Goal: Information Seeking & Learning: Find specific fact

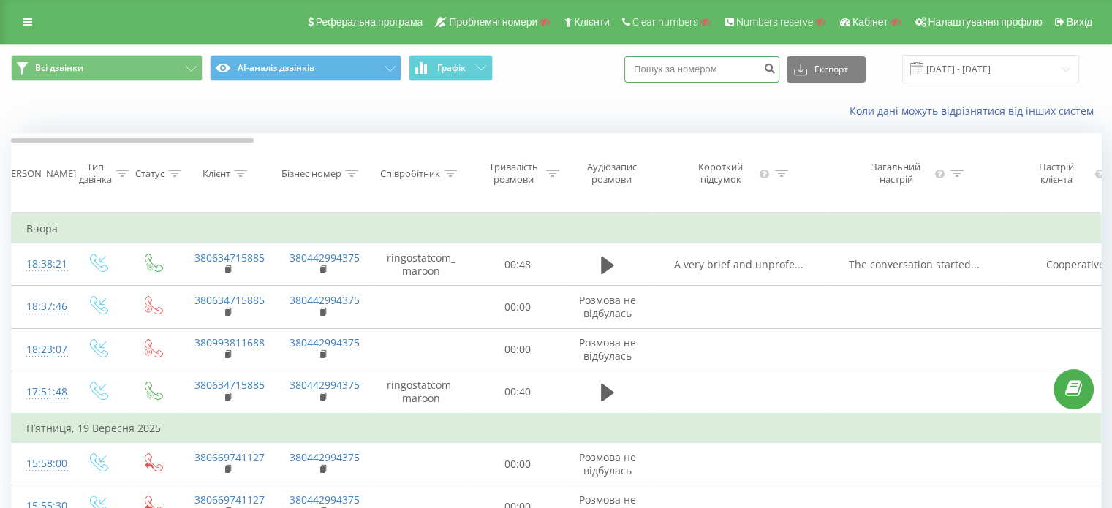
click at [717, 74] on input at bounding box center [702, 69] width 155 height 26
paste input "0973816646"
type input "0973816646"
drag, startPoint x: 721, startPoint y: 69, endPoint x: 495, endPoint y: 69, distance: 226.0
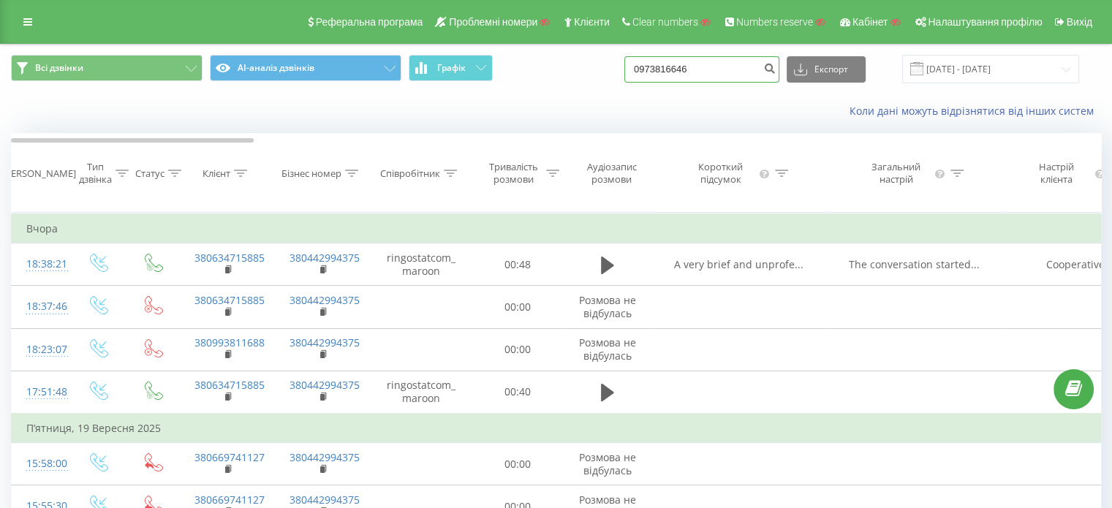
click at [495, 69] on div "Всі дзвінки AI-аналіз дзвінків Графік 0973816646 Експорт .csv .xls .xlsx 22.08.…" at bounding box center [556, 69] width 1090 height 29
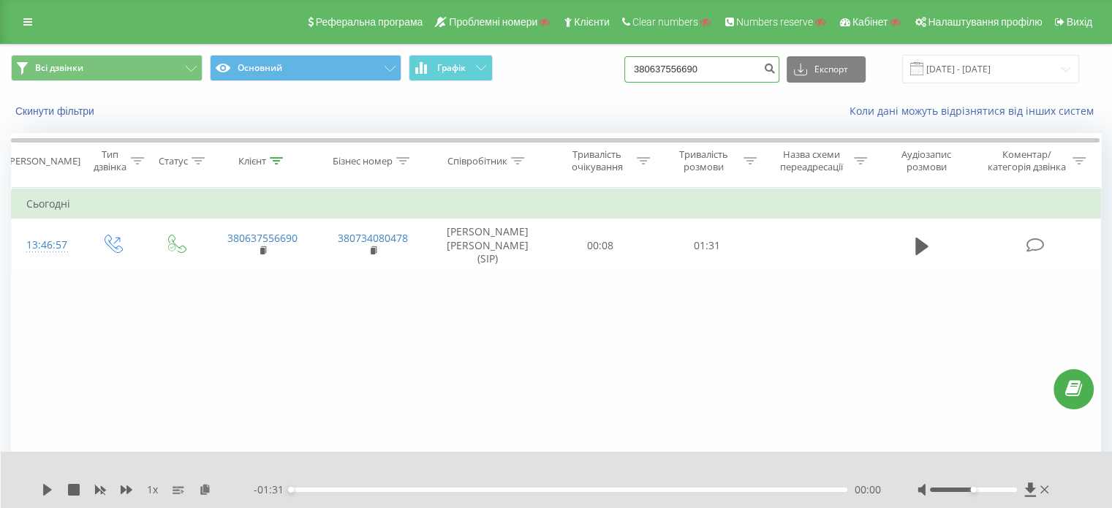
click at [674, 78] on input "380637556690" at bounding box center [702, 69] width 155 height 26
paste input "0973816646"
type input "0973816646"
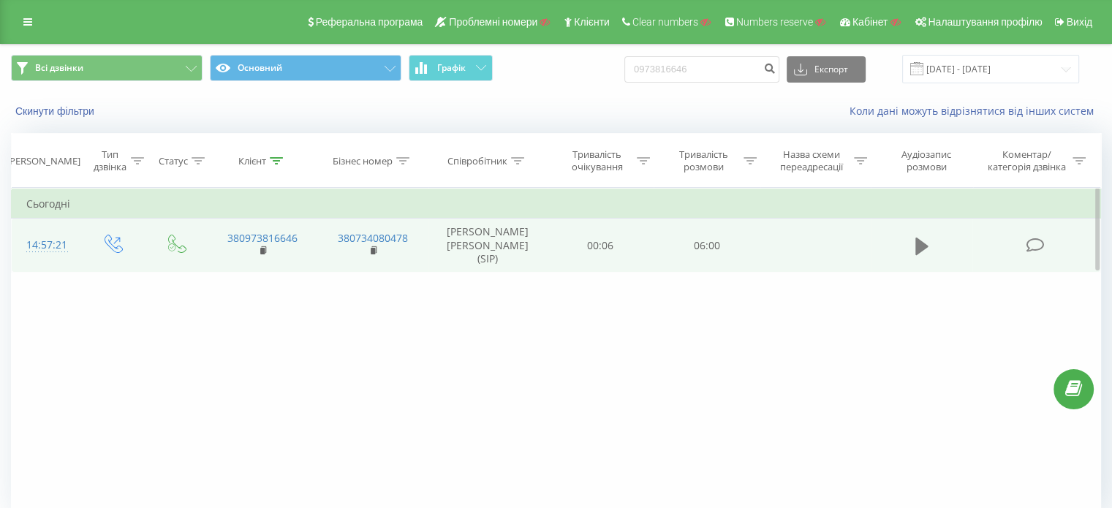
click at [920, 242] on icon at bounding box center [922, 246] width 13 height 18
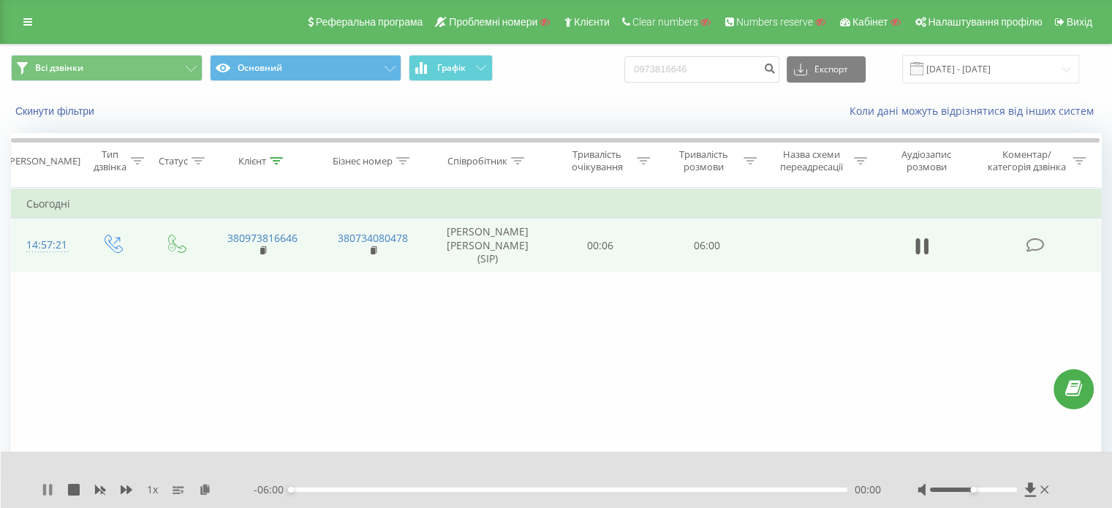
click at [43, 488] on icon at bounding box center [48, 490] width 12 height 12
click at [208, 497] on div "1 x" at bounding box center [148, 490] width 212 height 15
click at [925, 244] on icon at bounding box center [922, 246] width 13 height 18
click at [205, 489] on icon at bounding box center [205, 489] width 12 height 10
click at [53, 494] on icon at bounding box center [48, 490] width 12 height 12
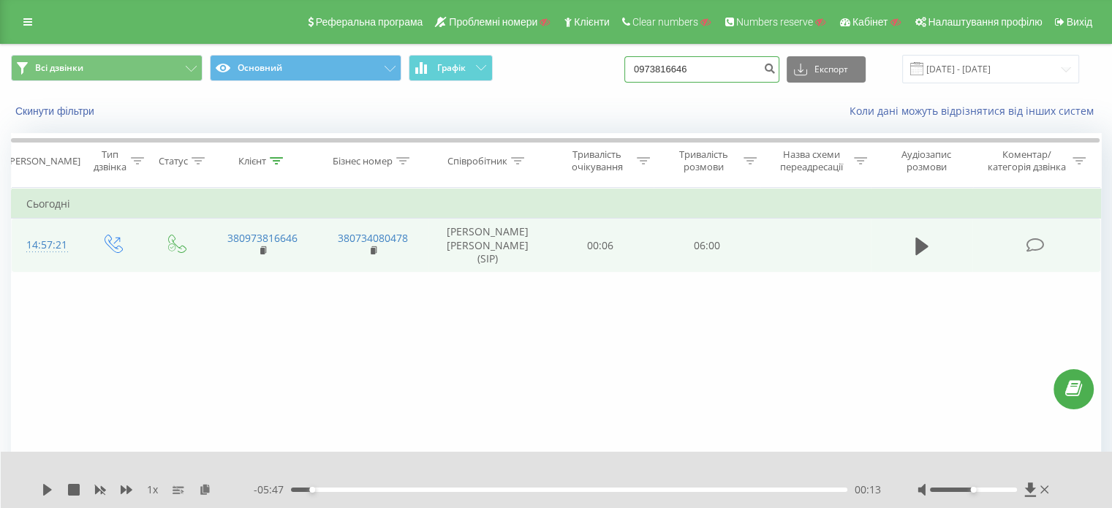
click at [687, 64] on input "0973816646" at bounding box center [702, 69] width 155 height 26
paste input "380972900903"
type input "380972900903"
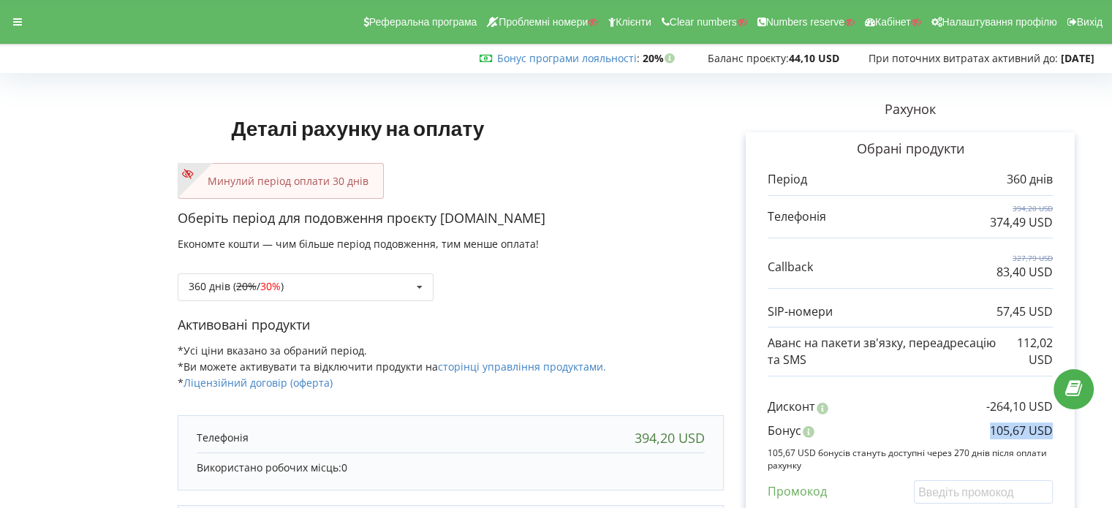
copy p "105,67 USD"
drag, startPoint x: 989, startPoint y: 429, endPoint x: 1020, endPoint y: 448, distance: 36.5
click at [1048, 435] on div "Бонус 105,67 USD" at bounding box center [910, 435] width 285 height 24
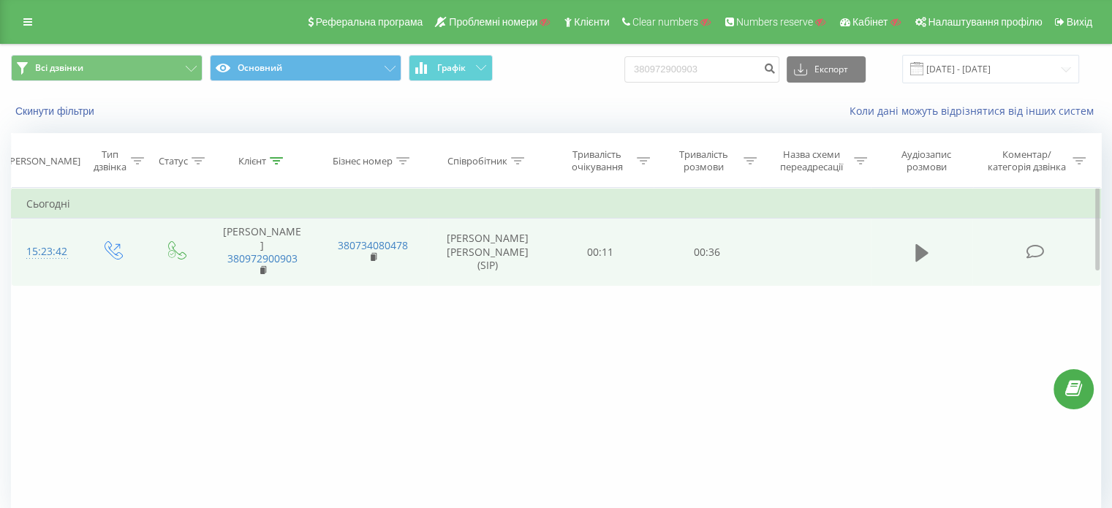
click at [921, 243] on icon at bounding box center [922, 253] width 13 height 20
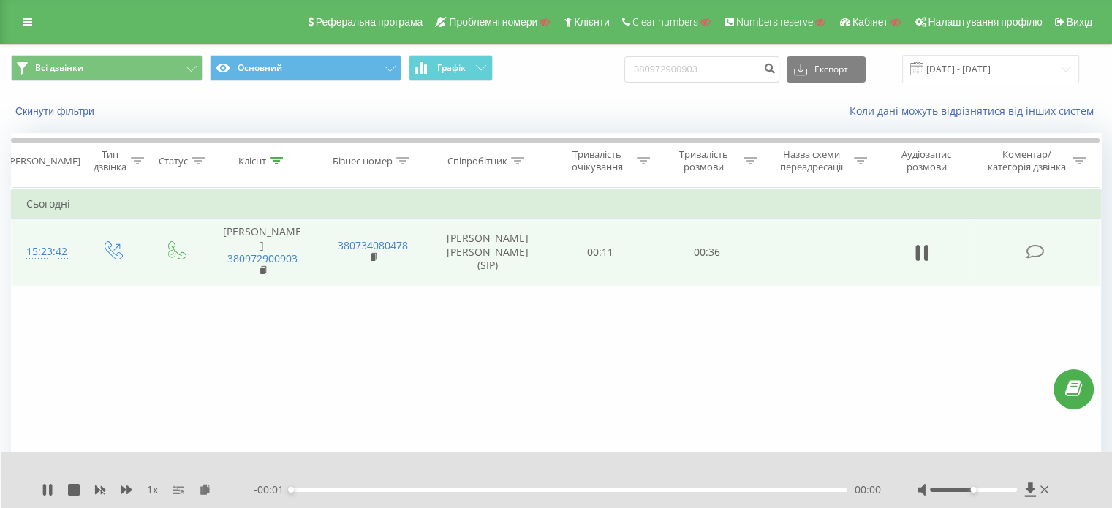
click at [204, 497] on div "1 x - 00:01 00:00 00:00" at bounding box center [557, 480] width 1112 height 56
click at [203, 491] on icon at bounding box center [205, 489] width 12 height 10
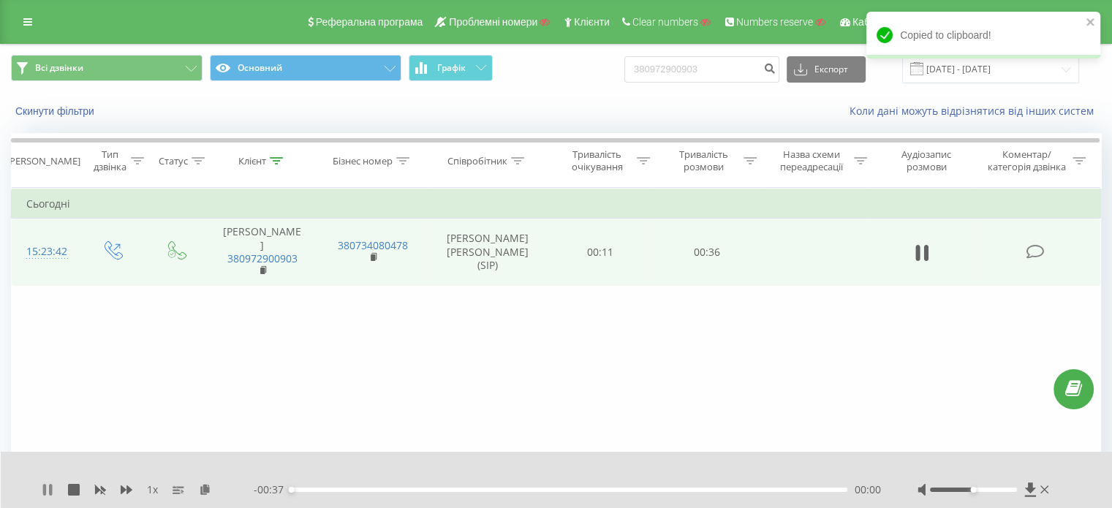
click at [45, 491] on icon at bounding box center [44, 490] width 3 height 12
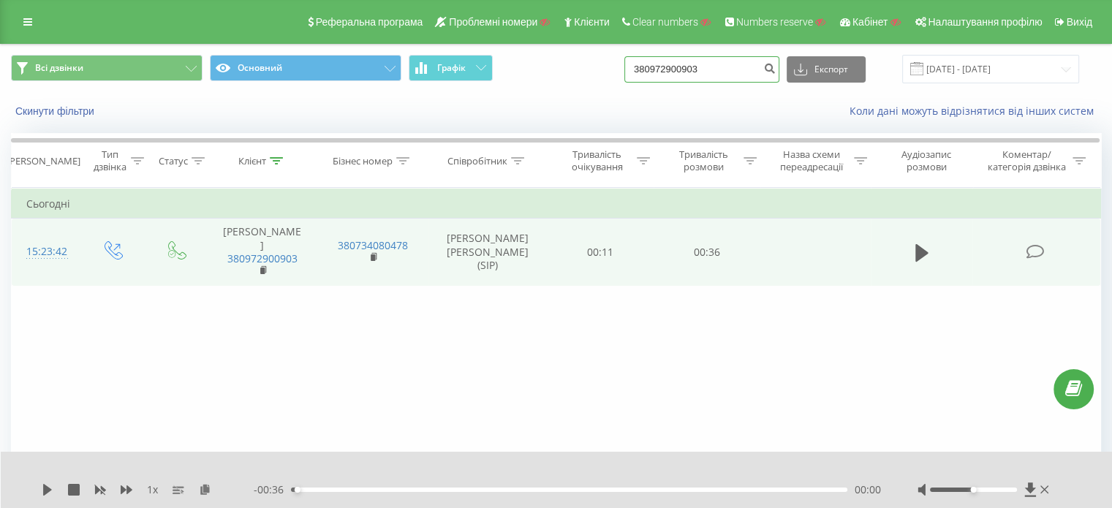
click at [680, 75] on input "380972900903" at bounding box center [702, 69] width 155 height 26
click at [681, 75] on input "380972900903" at bounding box center [702, 69] width 155 height 26
paste input "095 324-22-20"
click at [721, 67] on input "38 095 324-22-20" at bounding box center [702, 69] width 155 height 26
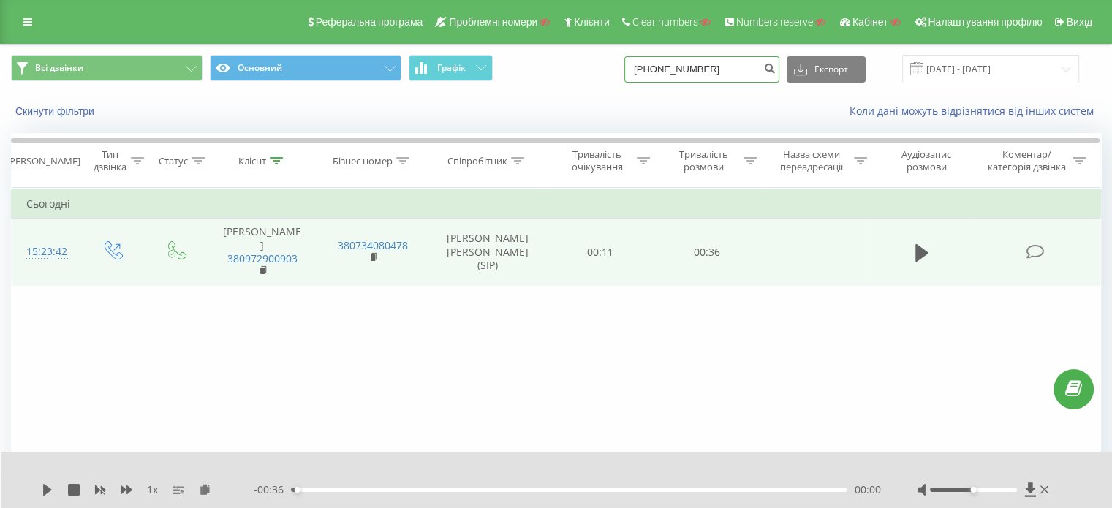
click at [717, 67] on input "38 095 324-22-20" at bounding box center [702, 69] width 155 height 26
click at [707, 69] on input "38 095 324-2220" at bounding box center [702, 69] width 155 height 26
type input "38 095 3242220"
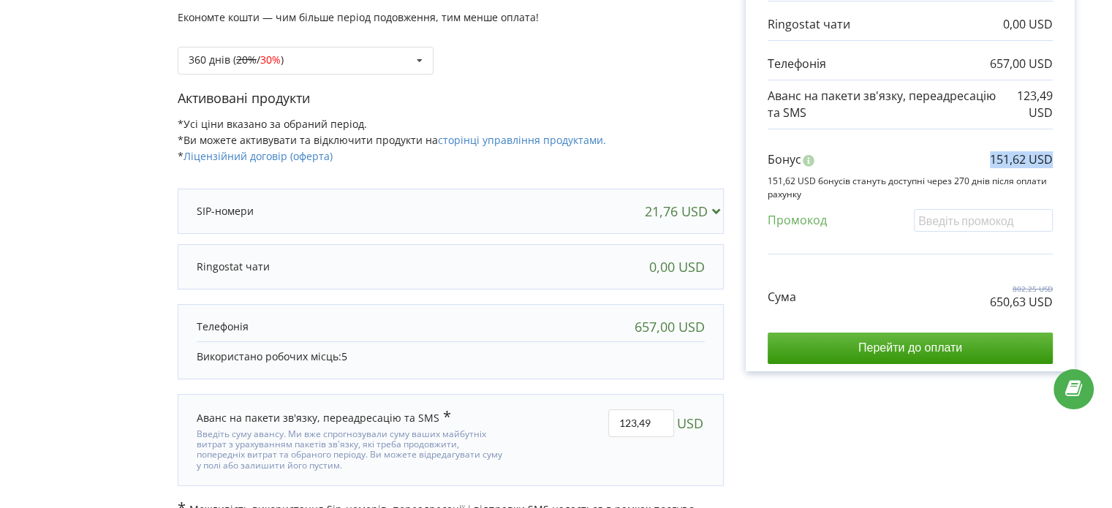
copy p "151,62 USD"
drag, startPoint x: 989, startPoint y: 154, endPoint x: 600, endPoint y: 239, distance: 398.3
click at [1083, 172] on div "Рахунок Обрані продукти Період 360 днів 21,76 USD 0,00 USD 657,00 USD 123,49 US…" at bounding box center [910, 192] width 373 height 680
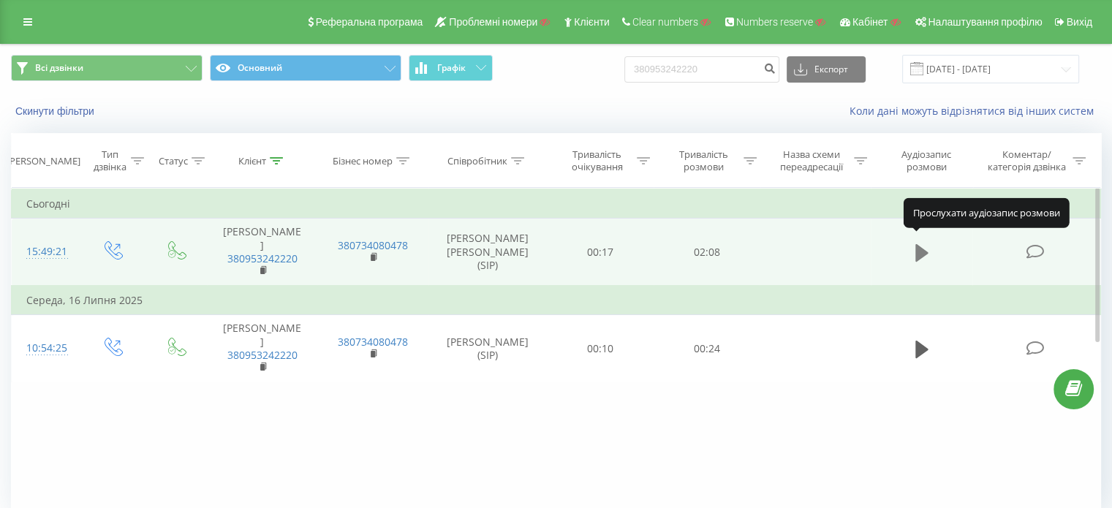
click at [919, 249] on icon at bounding box center [922, 253] width 13 height 18
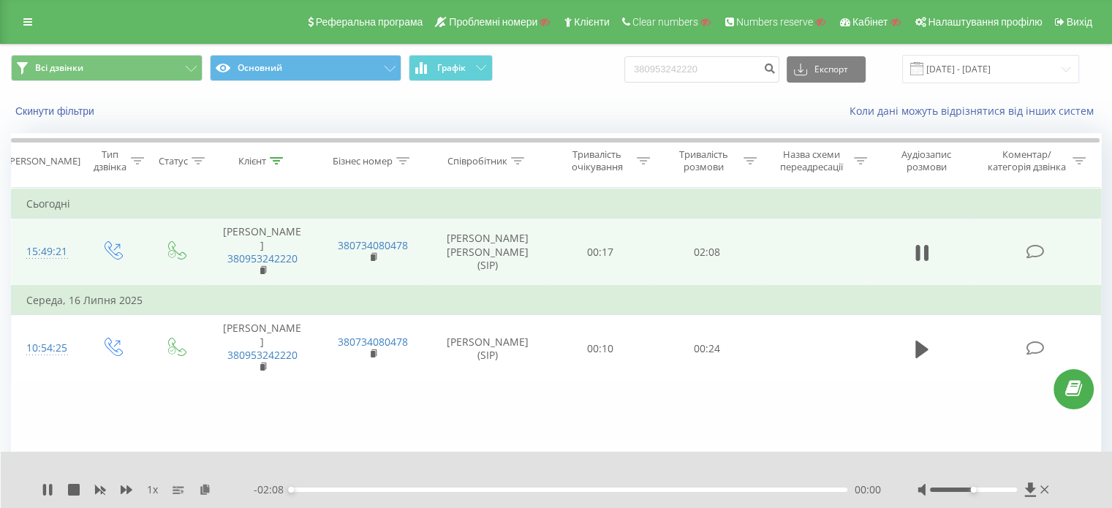
click at [36, 487] on div "1 x - 02:08 00:00 00:00" at bounding box center [557, 480] width 1112 height 56
click at [45, 494] on icon at bounding box center [44, 490] width 3 height 12
click at [210, 491] on icon at bounding box center [205, 489] width 12 height 10
